Goal: Task Accomplishment & Management: Use online tool/utility

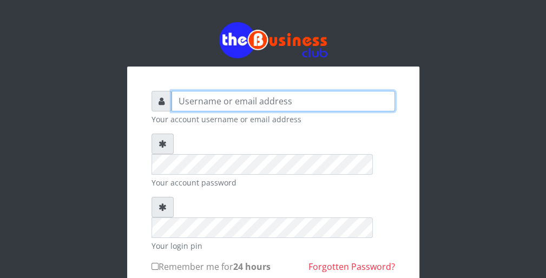
type input "wergbac8"
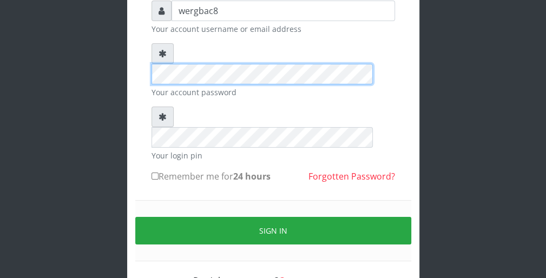
scroll to position [100, 0]
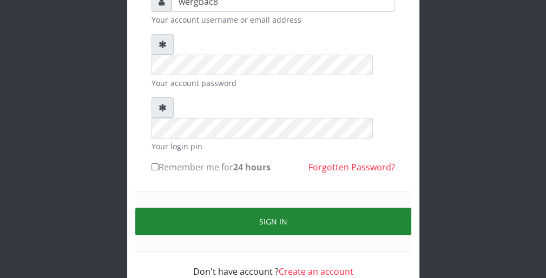
click at [386, 208] on button "Sign in" at bounding box center [273, 222] width 276 height 28
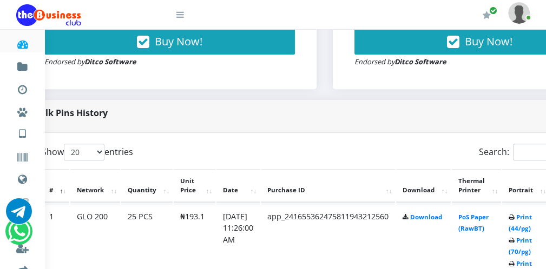
scroll to position [454, 43]
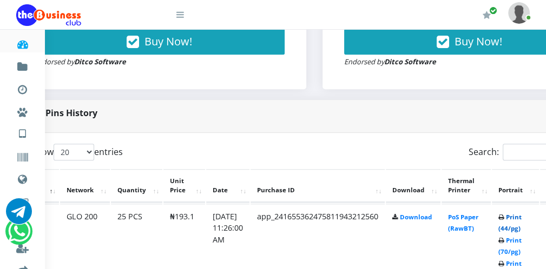
click at [521, 229] on link "Print (44/pg)" at bounding box center [509, 223] width 23 height 20
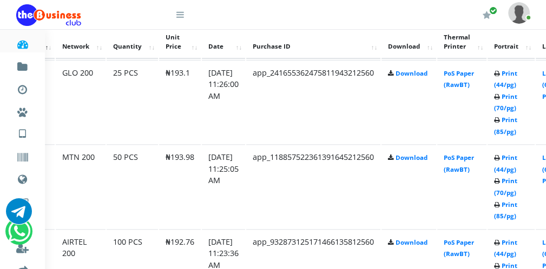
scroll to position [606, 48]
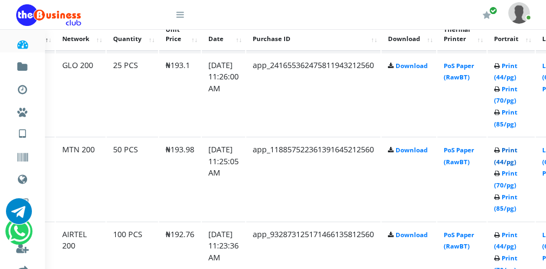
click at [517, 162] on link "Print (44/pg)" at bounding box center [505, 156] width 23 height 20
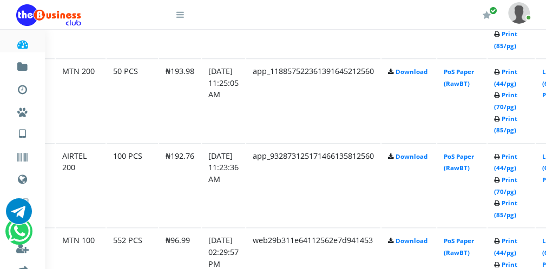
scroll to position [692, 48]
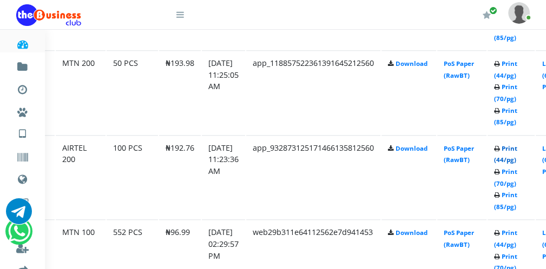
click at [513, 157] on link "Print (44/pg)" at bounding box center [505, 154] width 23 height 20
